Goal: Navigation & Orientation: Understand site structure

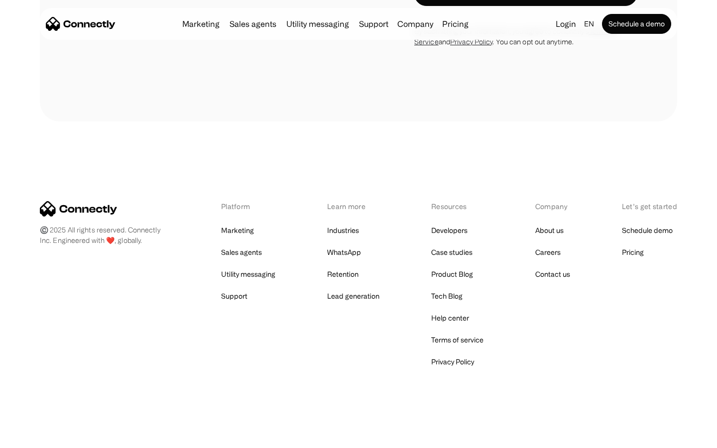
scroll to position [2622, 0]
